Goal: Transaction & Acquisition: Purchase product/service

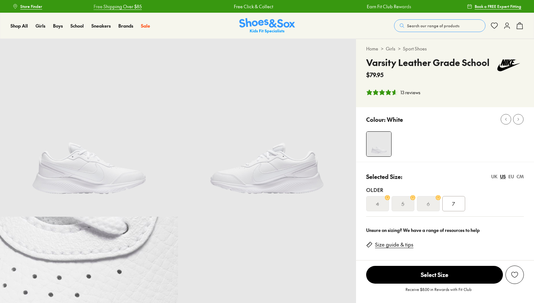
select select "*"
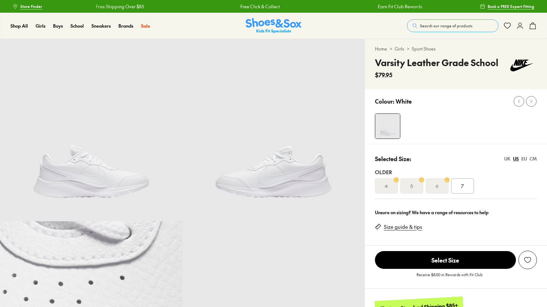
click at [414, 185] on div "5" at bounding box center [411, 185] width 23 height 15
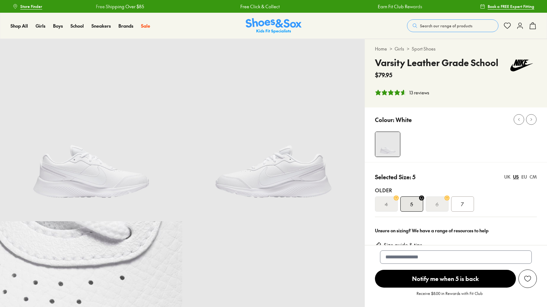
select select "*"
